Goal: Transaction & Acquisition: Purchase product/service

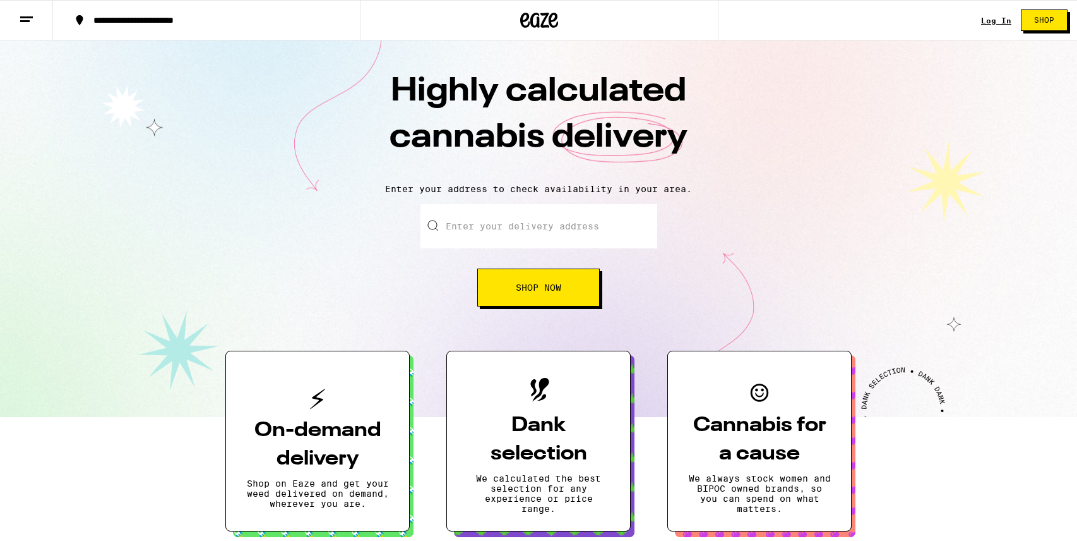
scroll to position [111, 0]
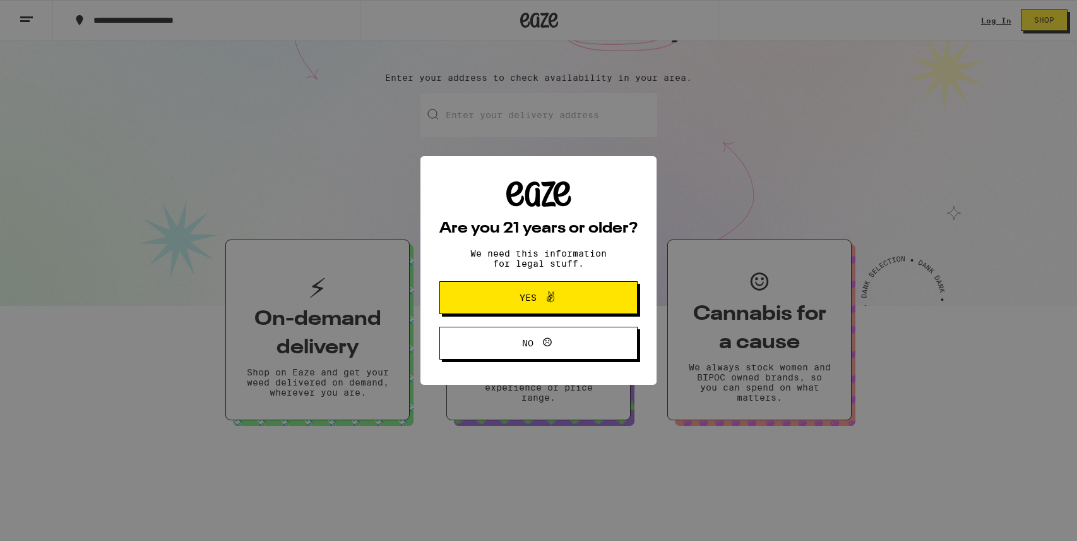
click at [529, 302] on span "Yes" at bounding box center [528, 297] width 17 height 9
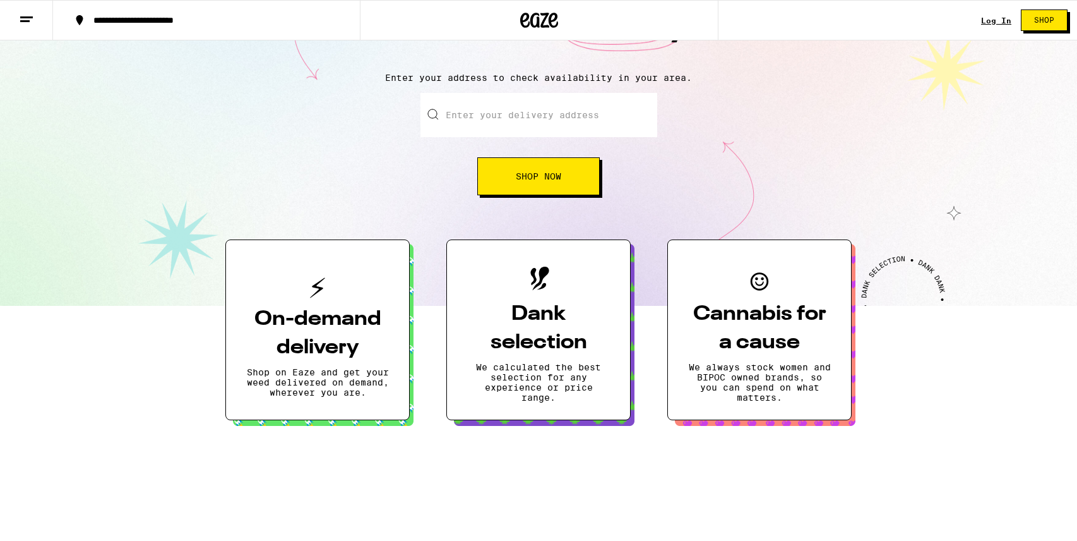
scroll to position [0, 0]
click at [531, 181] on span "Shop Now" at bounding box center [538, 176] width 45 height 9
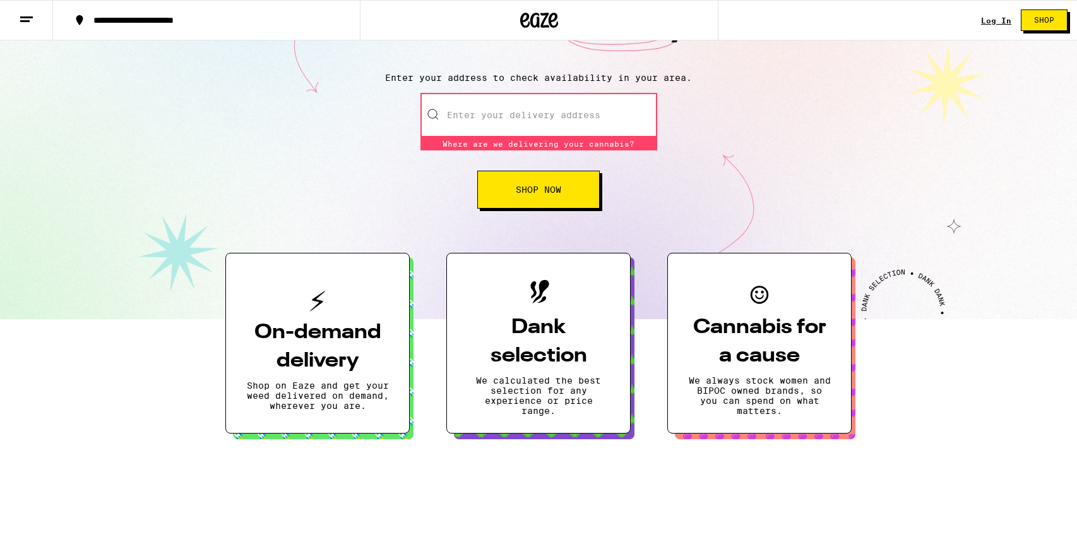
click at [527, 125] on input "Enter your delivery address" at bounding box center [539, 115] width 237 height 44
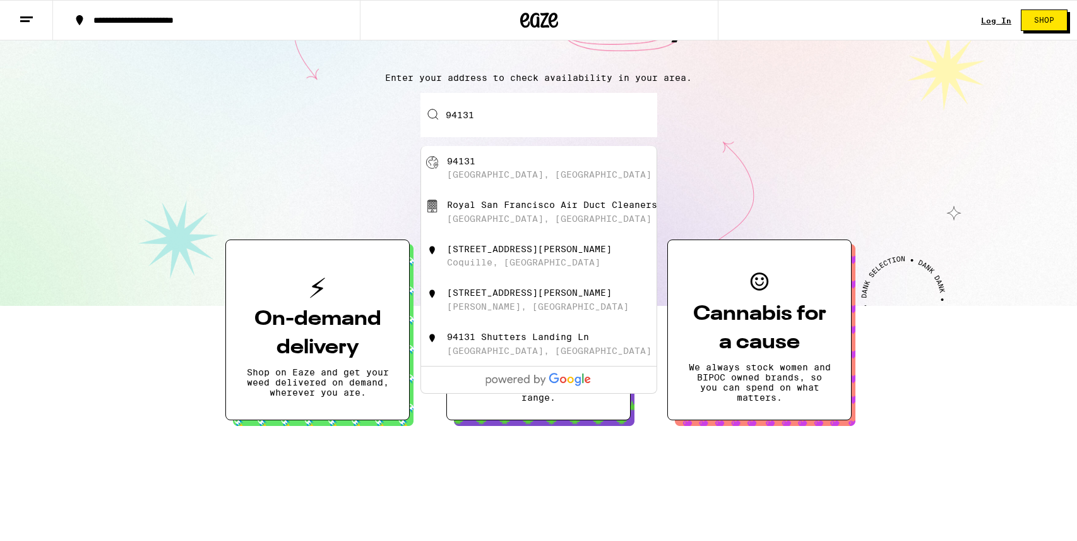
click at [529, 165] on div "[GEOGRAPHIC_DATA], [GEOGRAPHIC_DATA]" at bounding box center [559, 168] width 225 height 24
type input "[GEOGRAPHIC_DATA]"
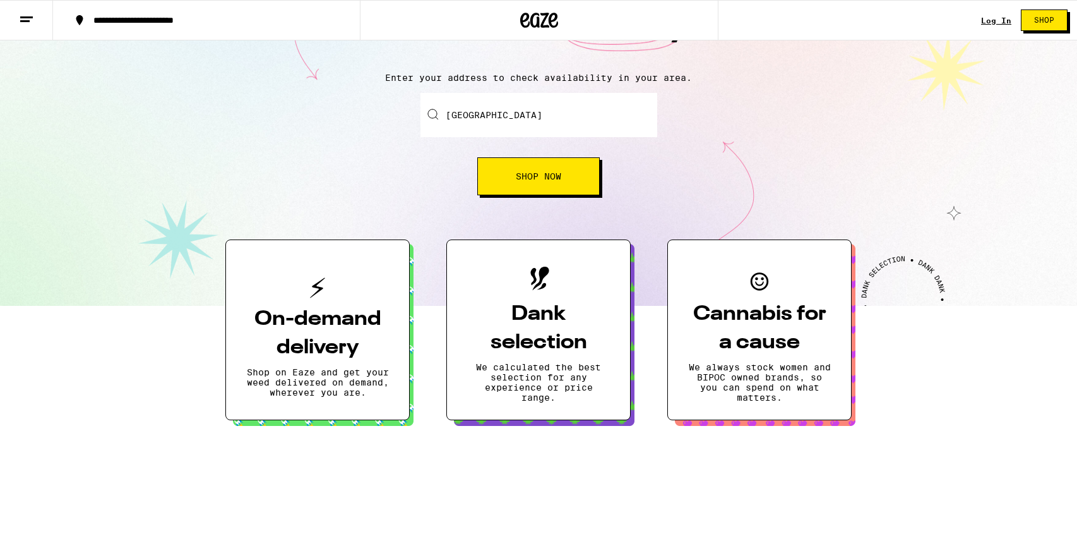
scroll to position [152, 0]
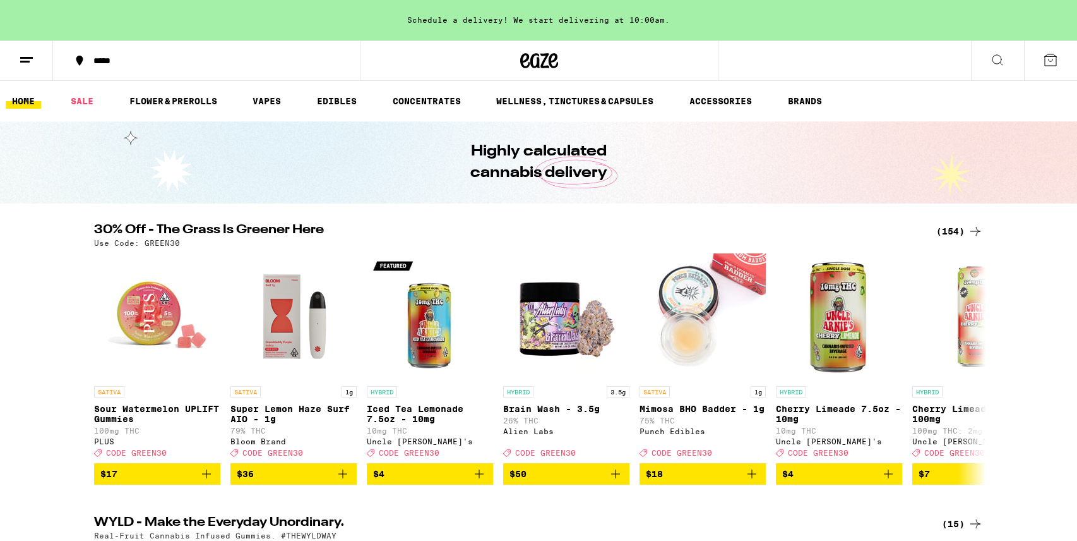
click at [28, 63] on icon at bounding box center [26, 59] width 15 height 15
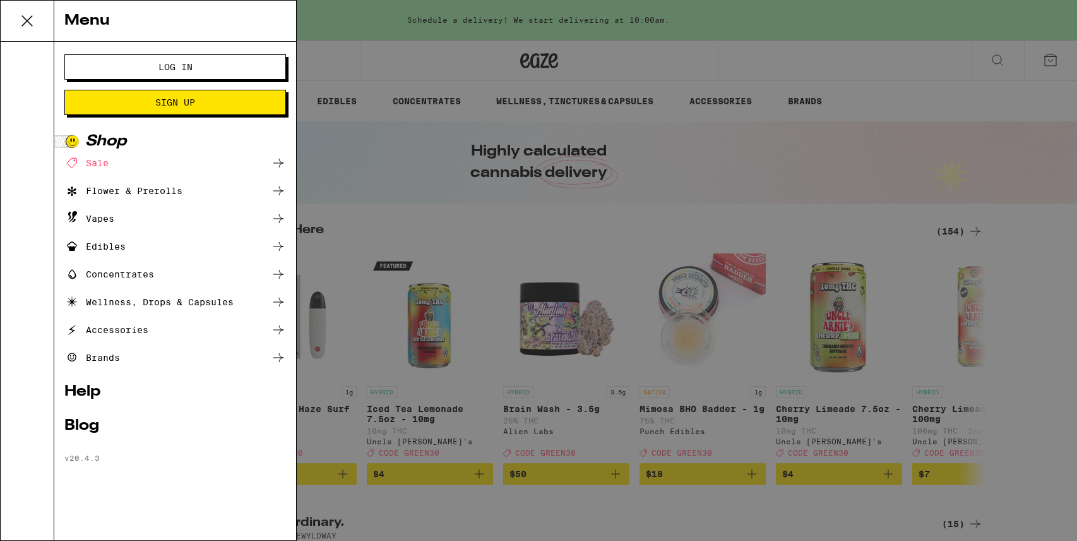
click at [278, 301] on icon at bounding box center [278, 301] width 15 height 15
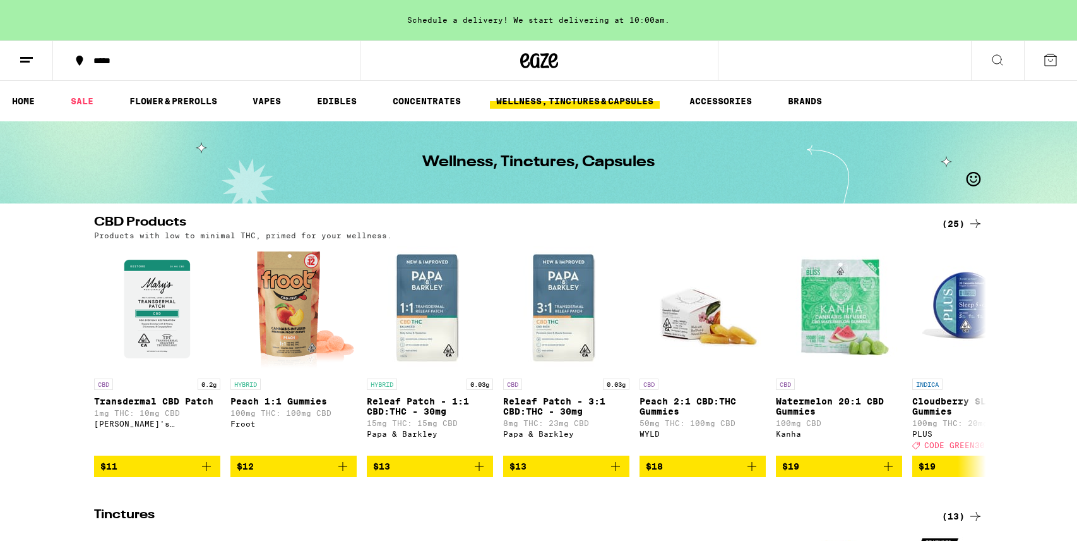
click at [27, 57] on line at bounding box center [26, 57] width 13 height 0
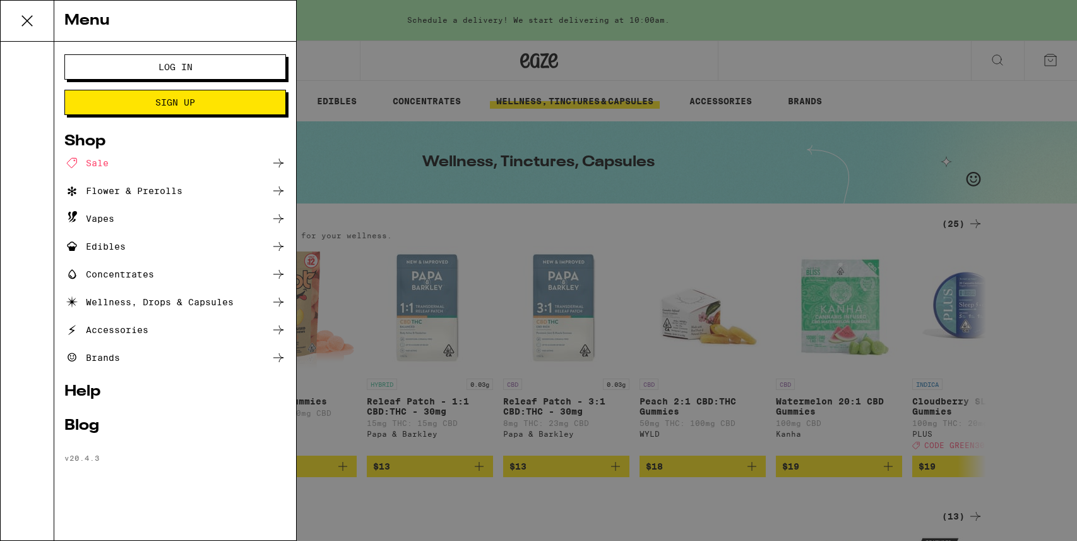
click at [278, 268] on icon at bounding box center [278, 273] width 15 height 15
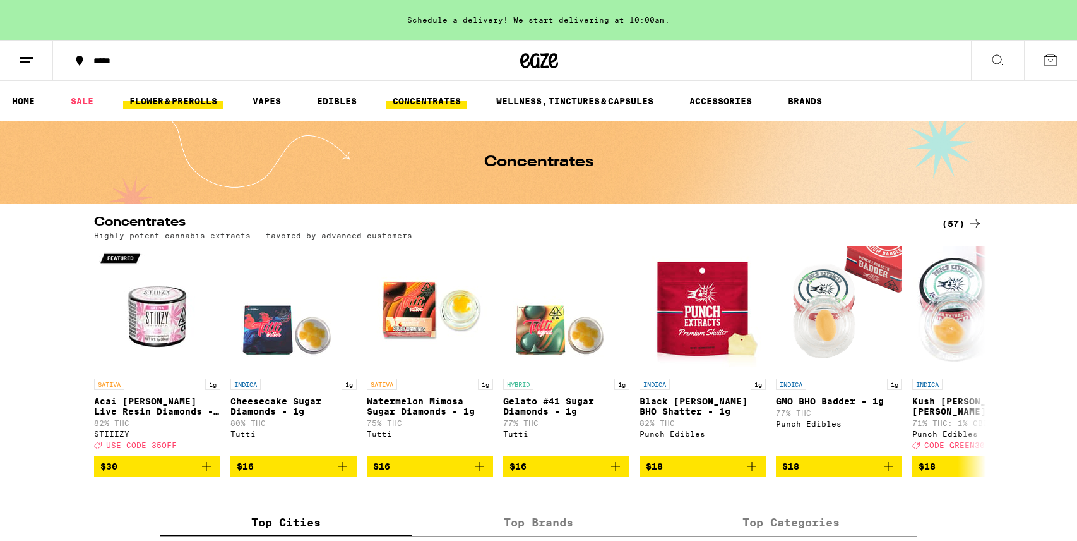
click at [201, 103] on link "FLOWER & PREROLLS" at bounding box center [173, 100] width 100 height 15
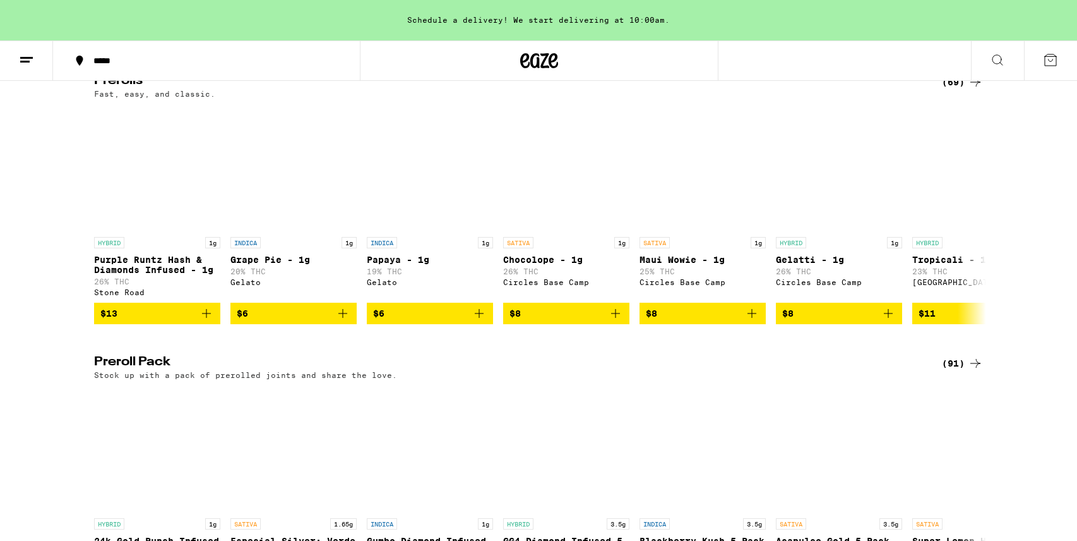
scroll to position [718, 0]
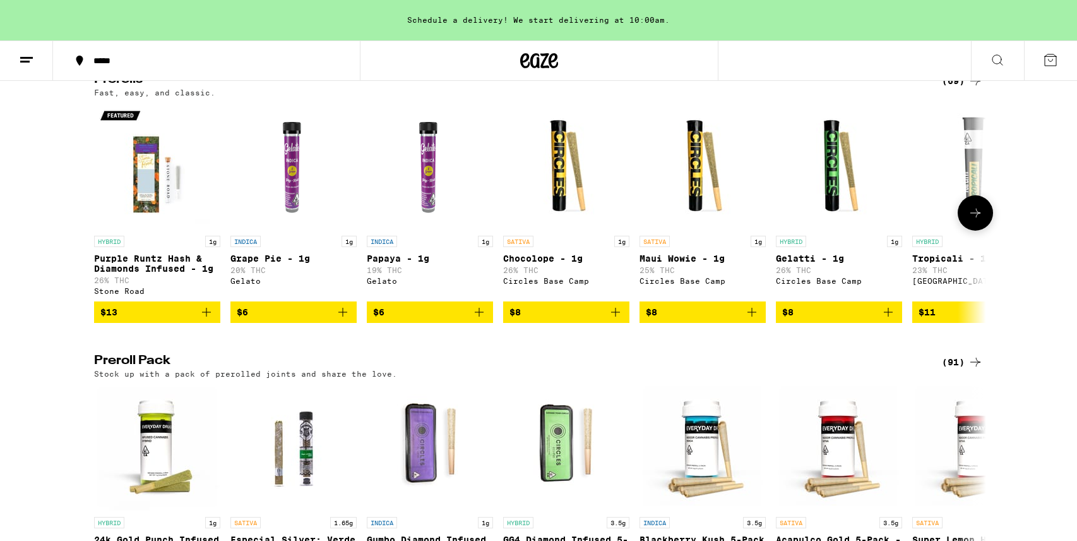
click at [977, 230] on button at bounding box center [975, 212] width 35 height 35
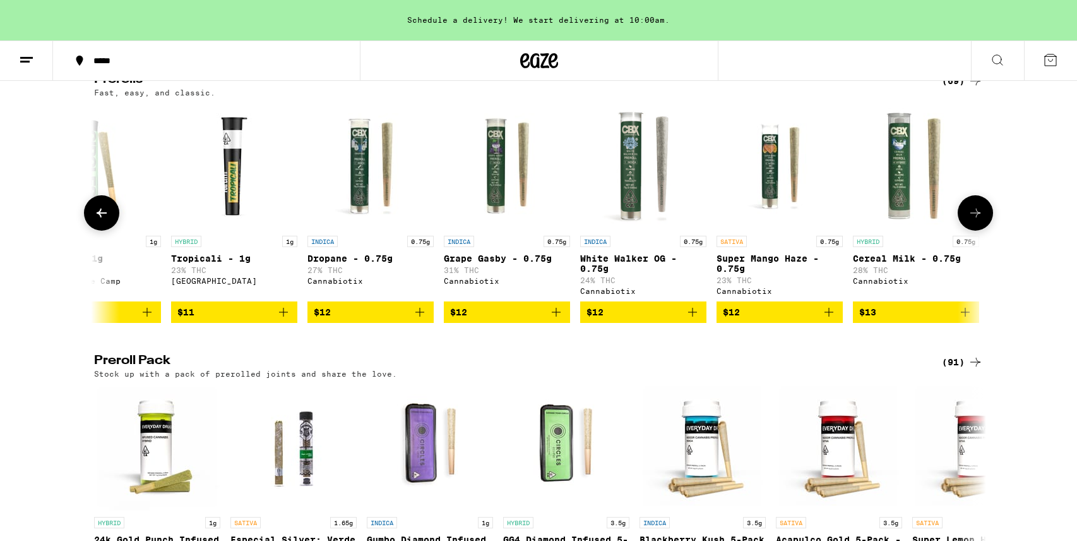
scroll to position [0, 751]
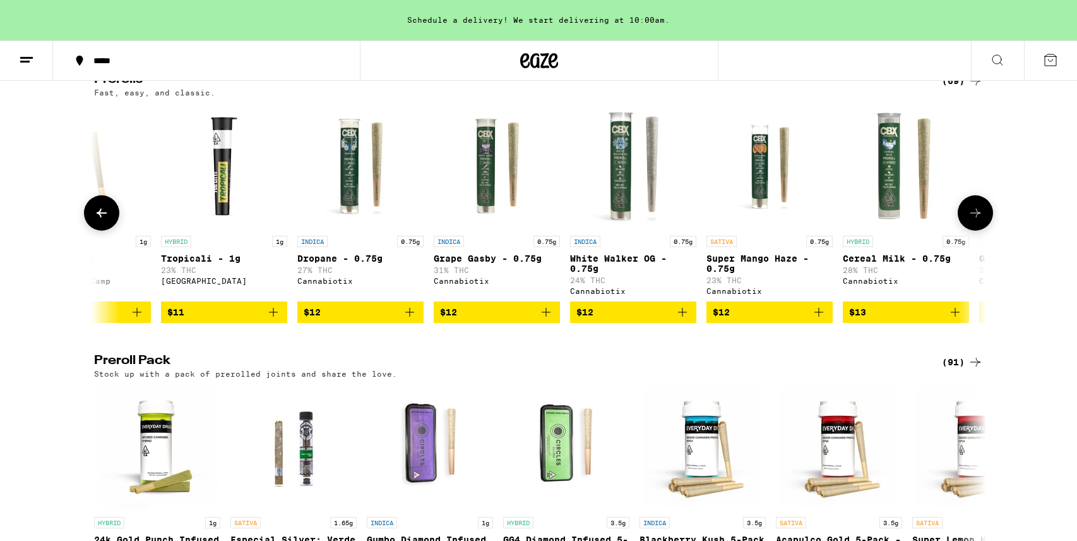
click at [977, 220] on icon at bounding box center [975, 212] width 15 height 15
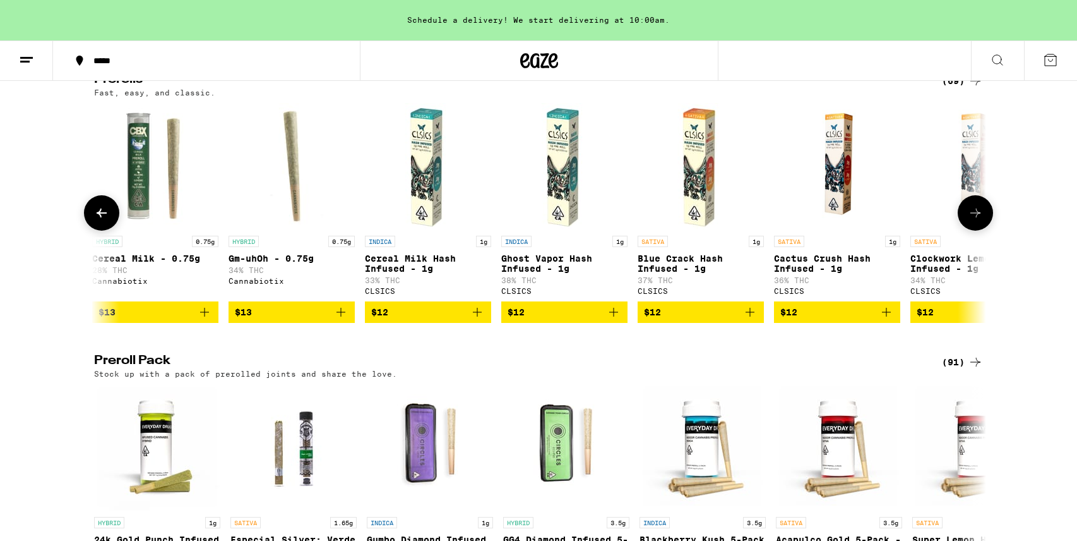
scroll to position [0, 1503]
click at [977, 220] on icon at bounding box center [975, 212] width 15 height 15
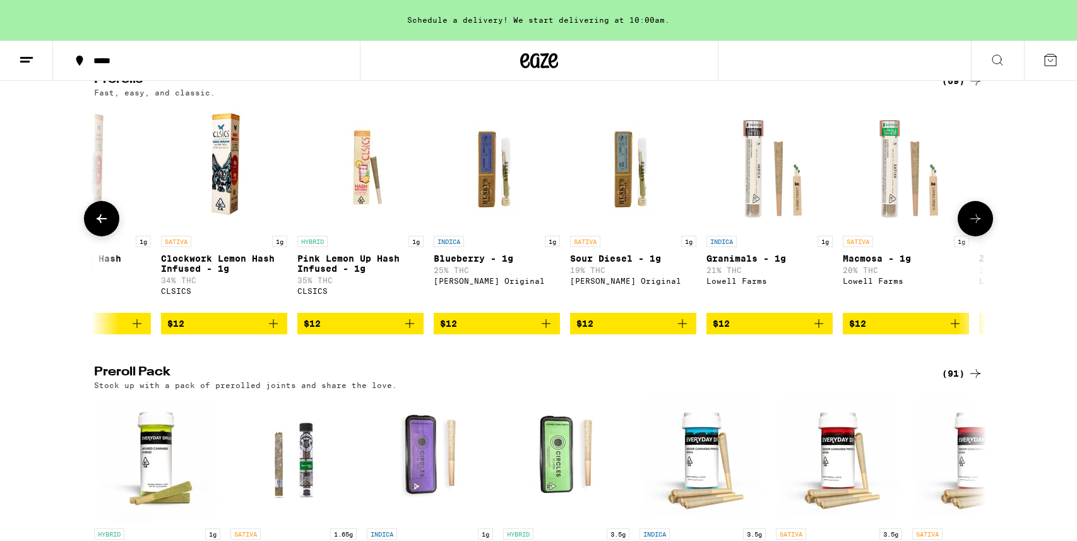
scroll to position [0, 2254]
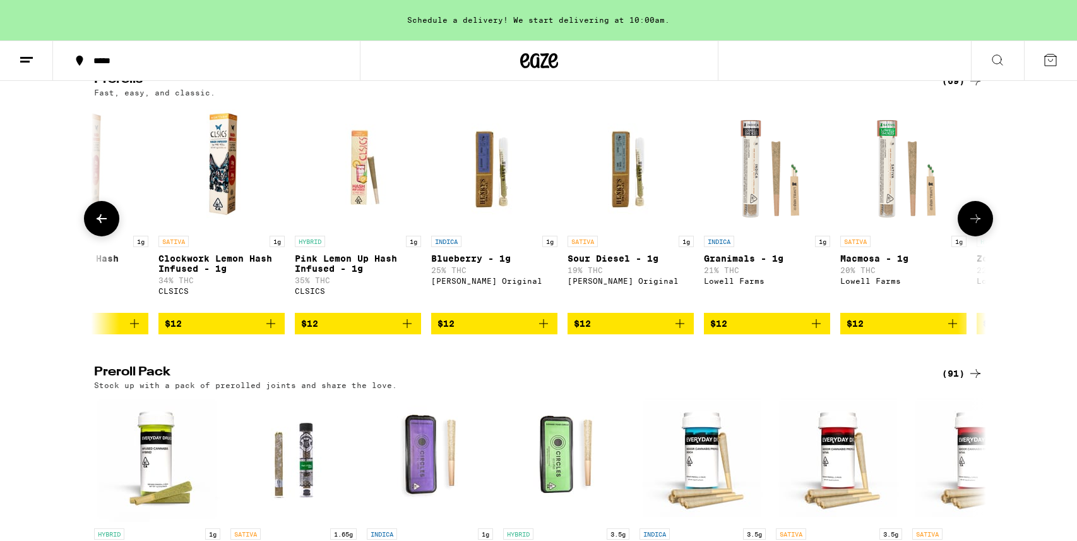
click at [101, 226] on icon at bounding box center [101, 218] width 15 height 15
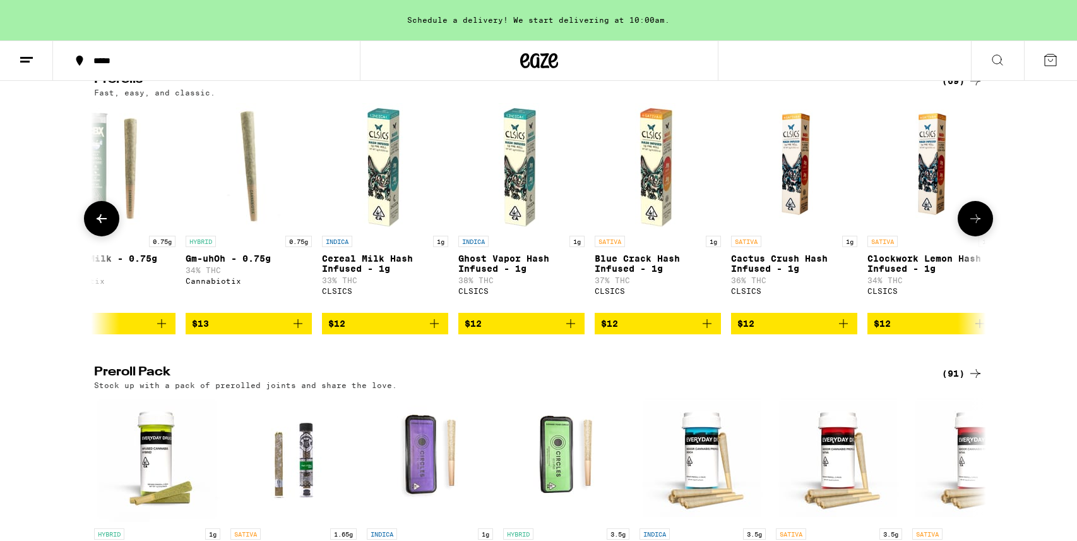
scroll to position [0, 1503]
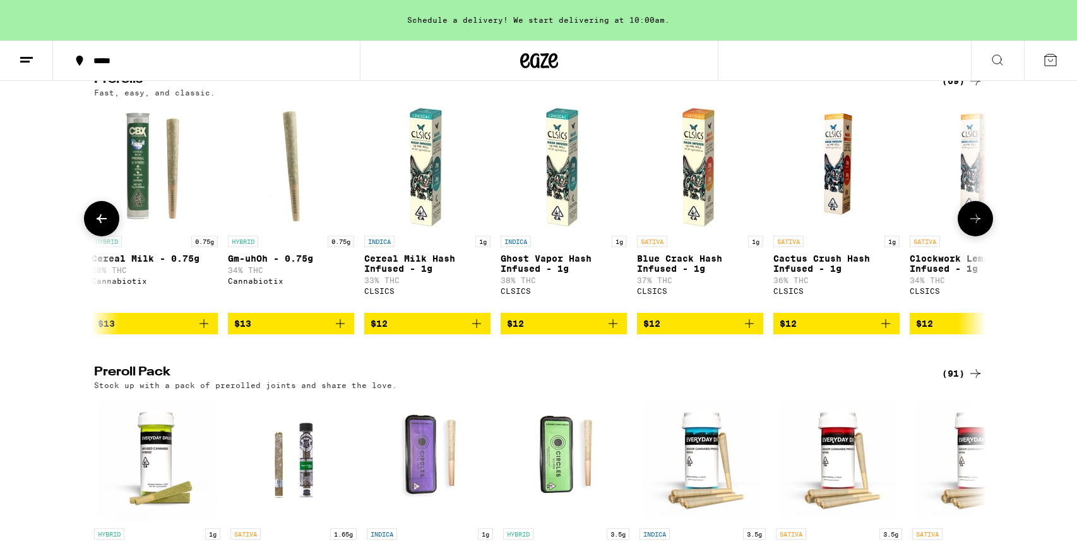
click at [104, 226] on icon at bounding box center [101, 218] width 15 height 15
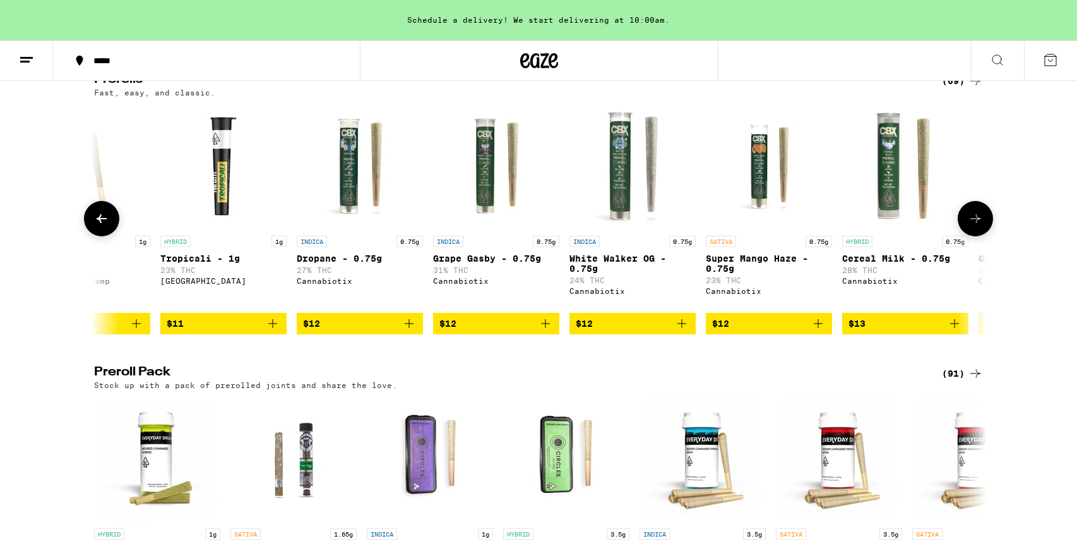
scroll to position [0, 751]
click at [104, 226] on icon at bounding box center [101, 218] width 15 height 15
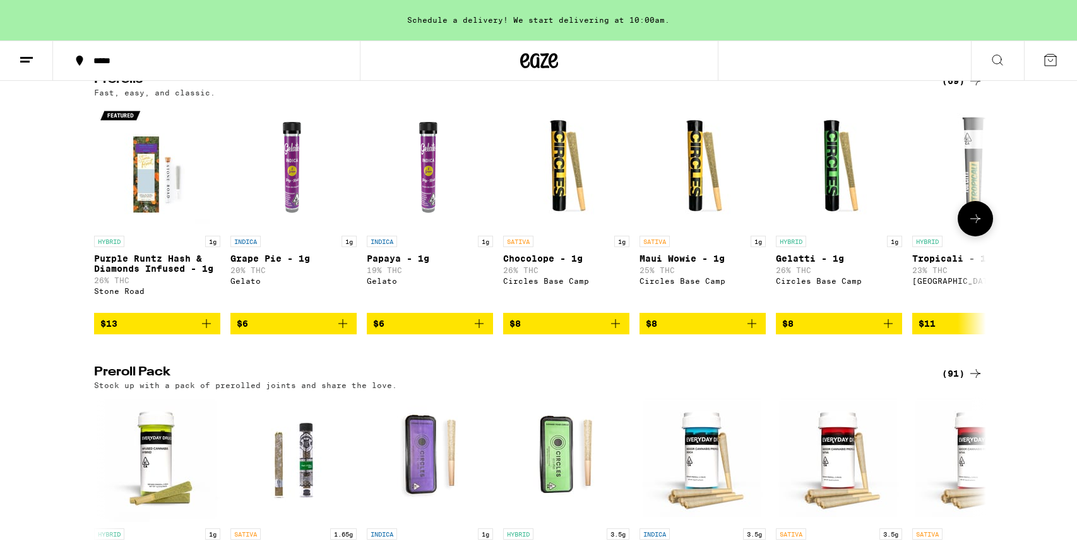
scroll to position [0, 0]
